Goal: Navigation & Orientation: Find specific page/section

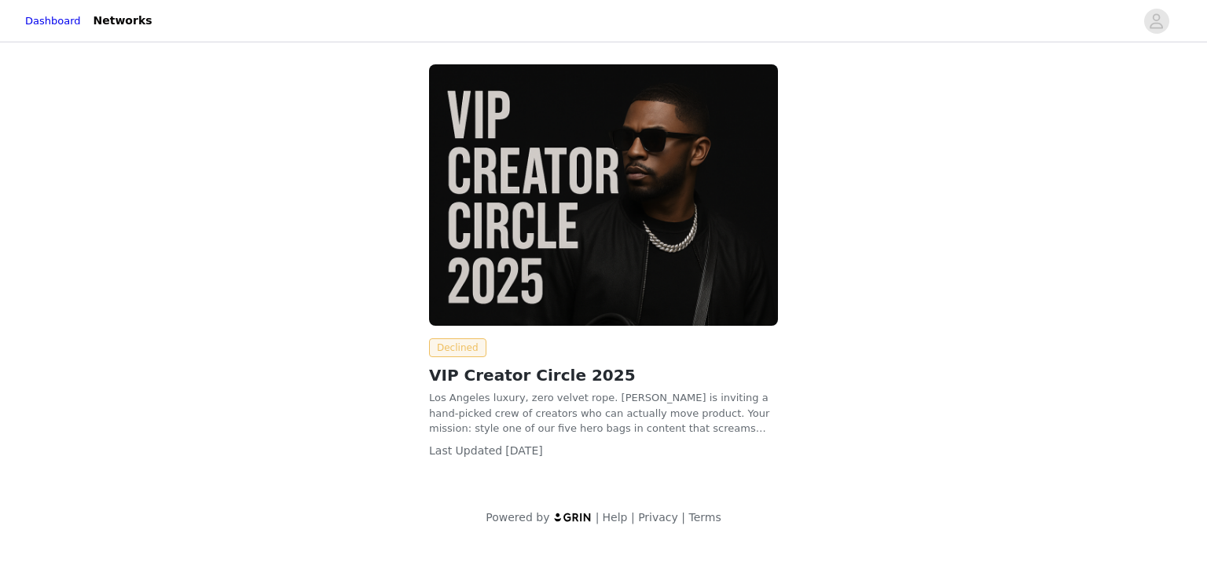
click at [456, 343] on span "Declined" at bounding box center [457, 348] width 57 height 19
click at [468, 350] on span "Declined" at bounding box center [457, 348] width 57 height 19
click at [427, 359] on div "Declined VIP Creator Circle 2025 Los Angeles luxury, zero velvet rope. [PERSON_…" at bounding box center [603, 268] width 368 height 427
click at [448, 346] on span "Declined" at bounding box center [457, 348] width 57 height 19
click at [130, 5] on link "Networks" at bounding box center [153, 20] width 78 height 35
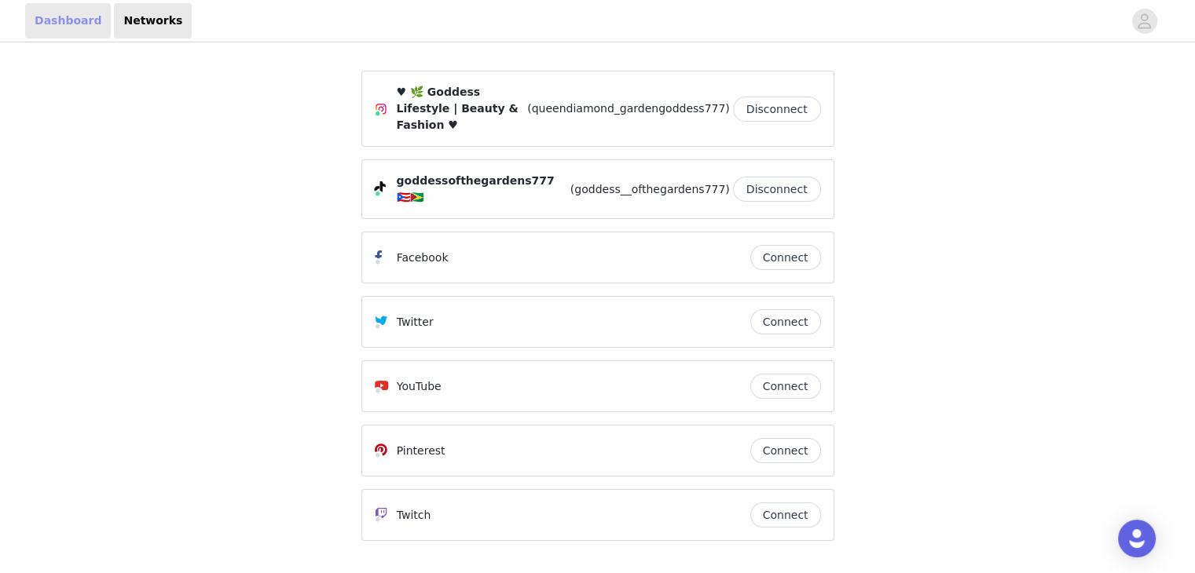
click at [97, 20] on link "Dashboard" at bounding box center [68, 20] width 86 height 35
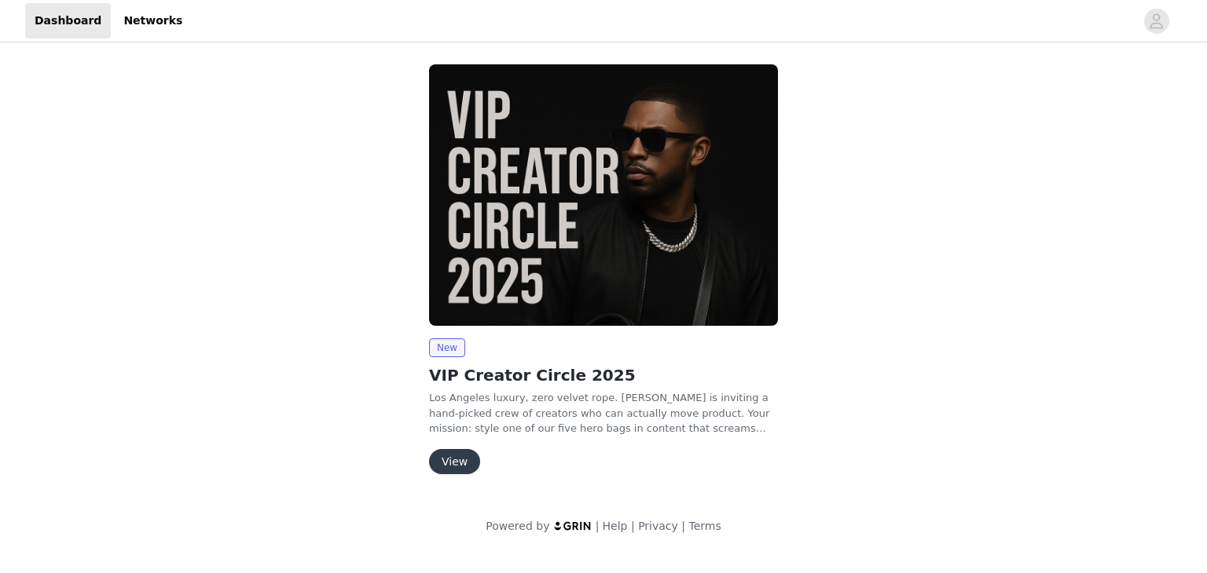
click at [434, 467] on button "View" at bounding box center [454, 461] width 51 height 25
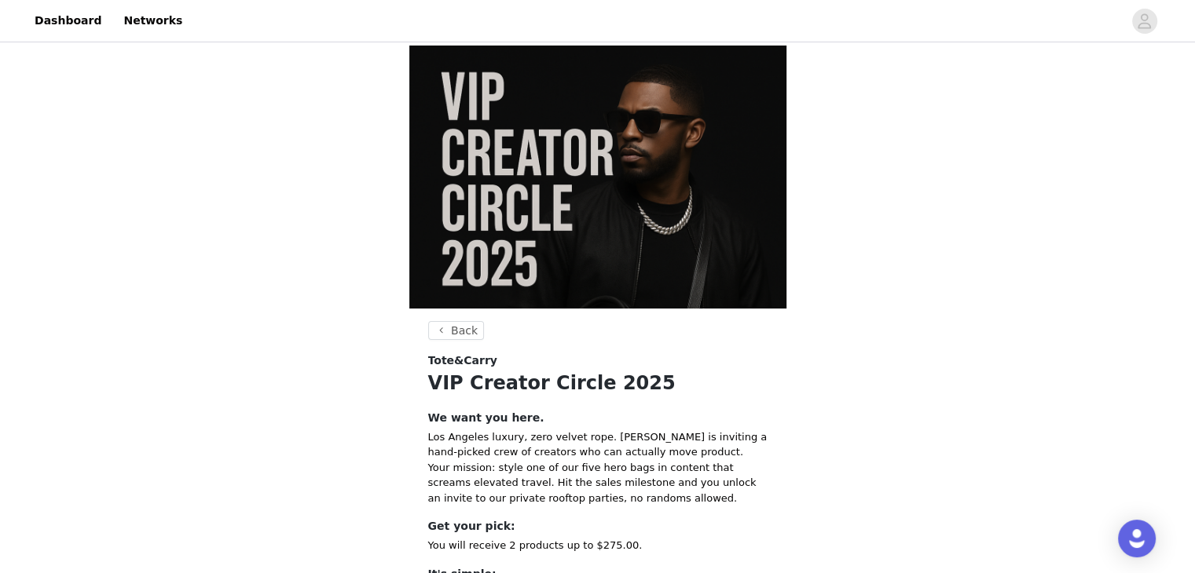
click at [460, 316] on div "Back Tote&Carry VIP Creator Circle 2025 We want you here. Los Angeles luxury, z…" at bounding box center [597, 404] width 1195 height 716
click at [461, 324] on button "Back" at bounding box center [456, 330] width 57 height 19
